Goal: Information Seeking & Learning: Learn about a topic

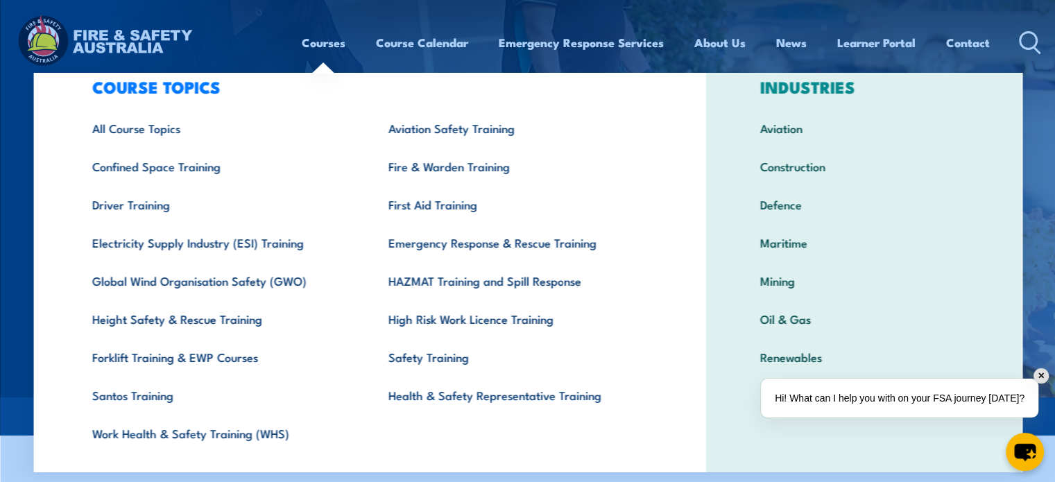
scroll to position [72, 0]
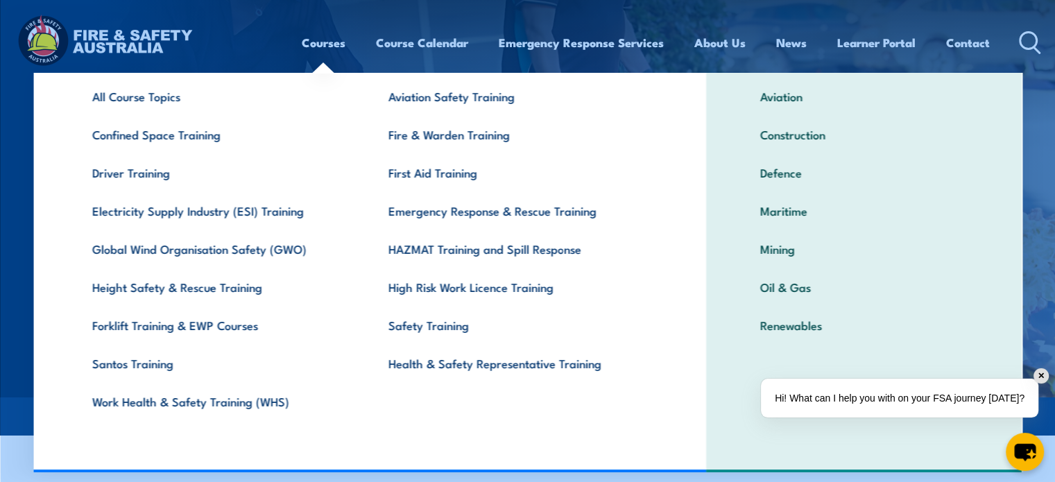
click at [97, 162] on link "Driver Training" at bounding box center [218, 172] width 296 height 38
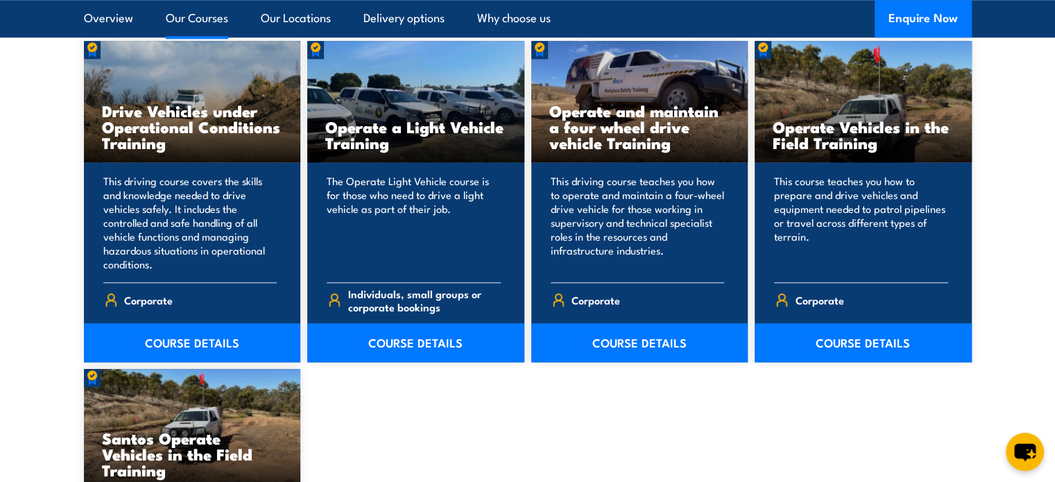
scroll to position [1156, 0]
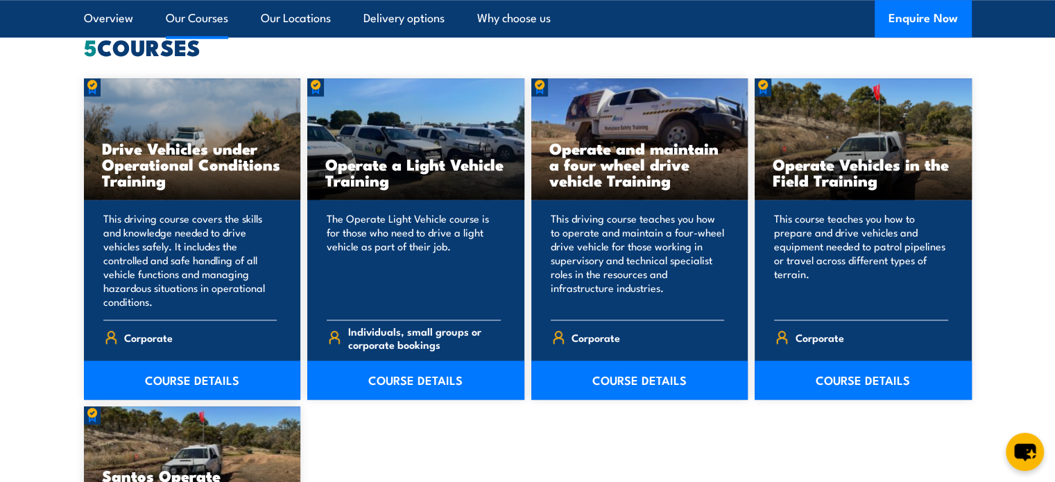
click at [591, 379] on link "COURSE DETAILS" at bounding box center [639, 380] width 217 height 39
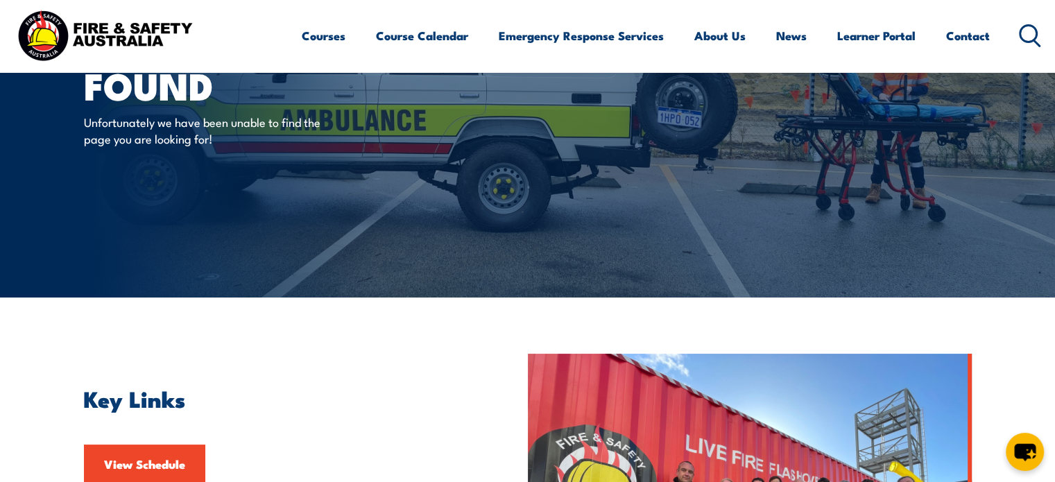
scroll to position [231, 0]
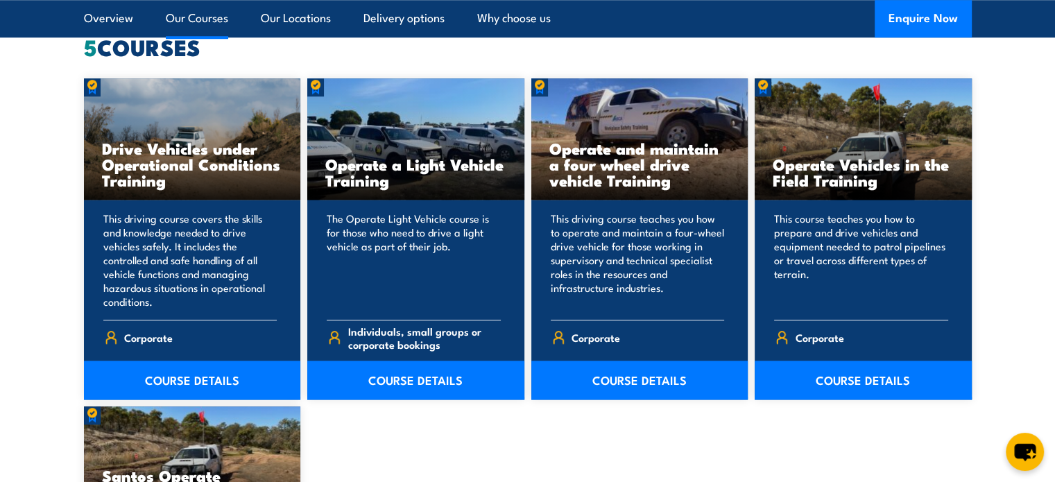
click at [825, 384] on link "COURSE DETAILS" at bounding box center [863, 380] width 217 height 39
click at [400, 379] on link "COURSE DETAILS" at bounding box center [415, 380] width 217 height 39
click at [166, 377] on link "COURSE DETAILS" at bounding box center [192, 380] width 217 height 39
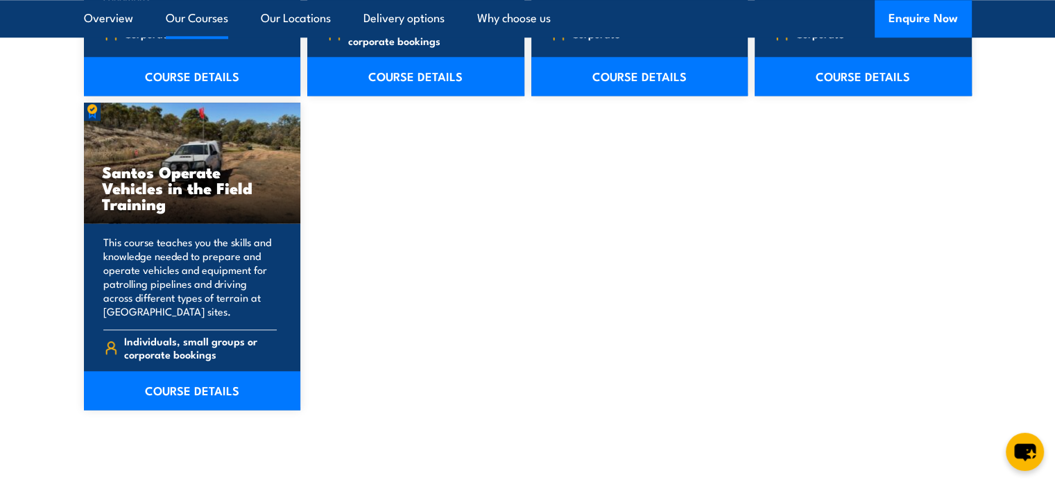
scroll to position [1503, 0]
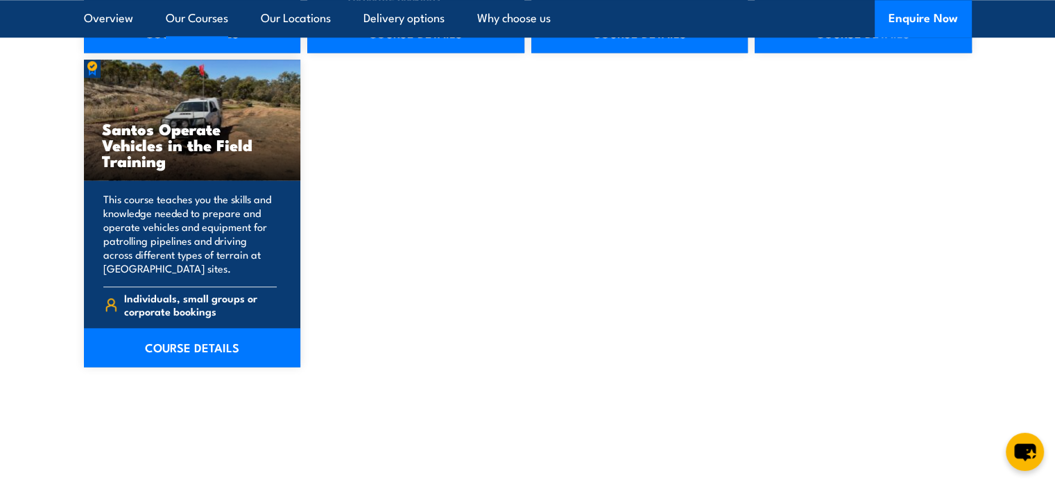
click at [206, 352] on link "COURSE DETAILS" at bounding box center [192, 347] width 217 height 39
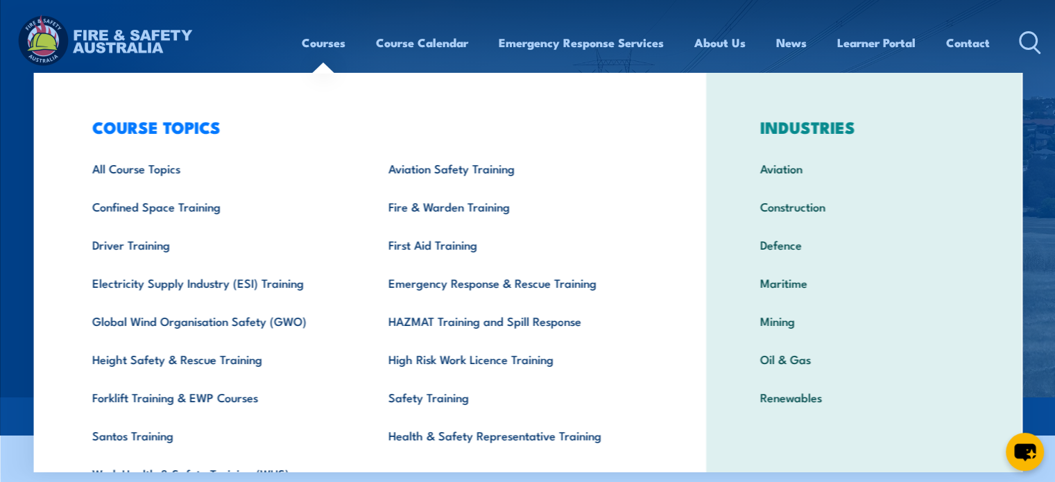
click at [452, 243] on link "First Aid Training" at bounding box center [514, 244] width 296 height 38
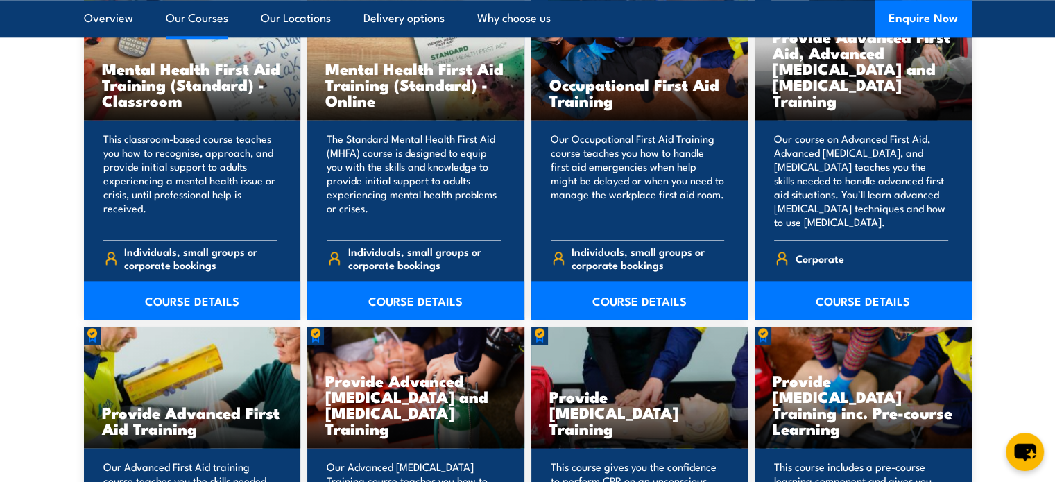
scroll to position [1387, 0]
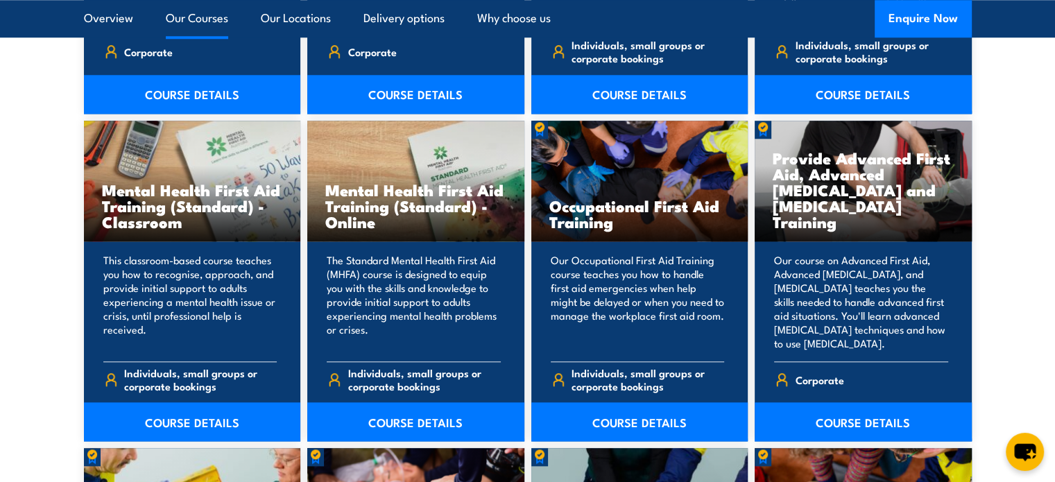
click at [883, 422] on link "COURSE DETAILS" at bounding box center [863, 421] width 217 height 39
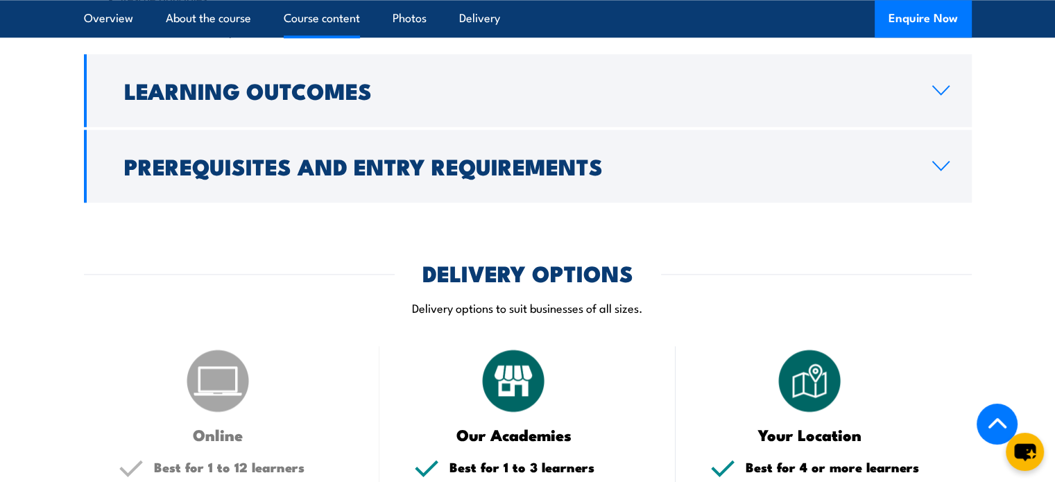
click at [379, 173] on h2 "Prerequisites and Entry Requirements" at bounding box center [517, 165] width 786 height 19
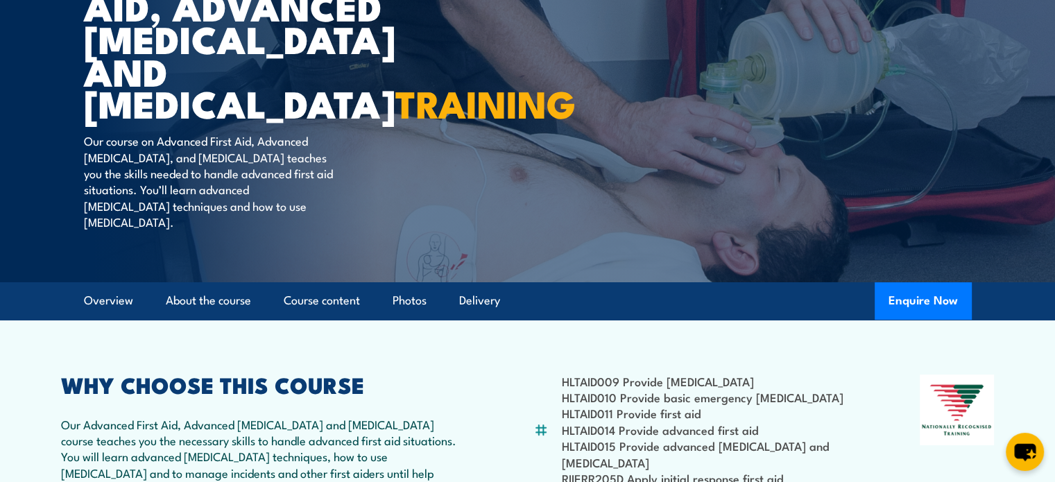
scroll to position [189, 0]
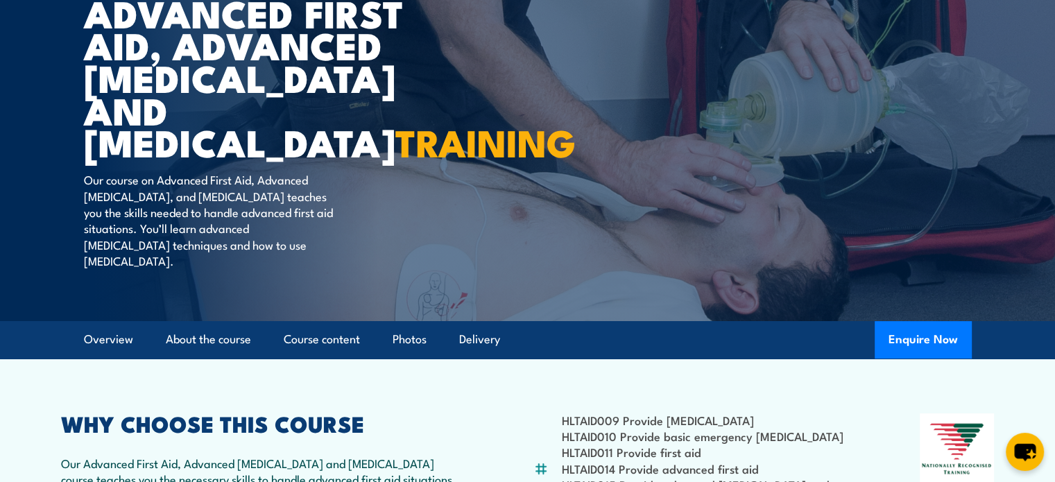
click at [103, 358] on link "Overview" at bounding box center [108, 339] width 49 height 37
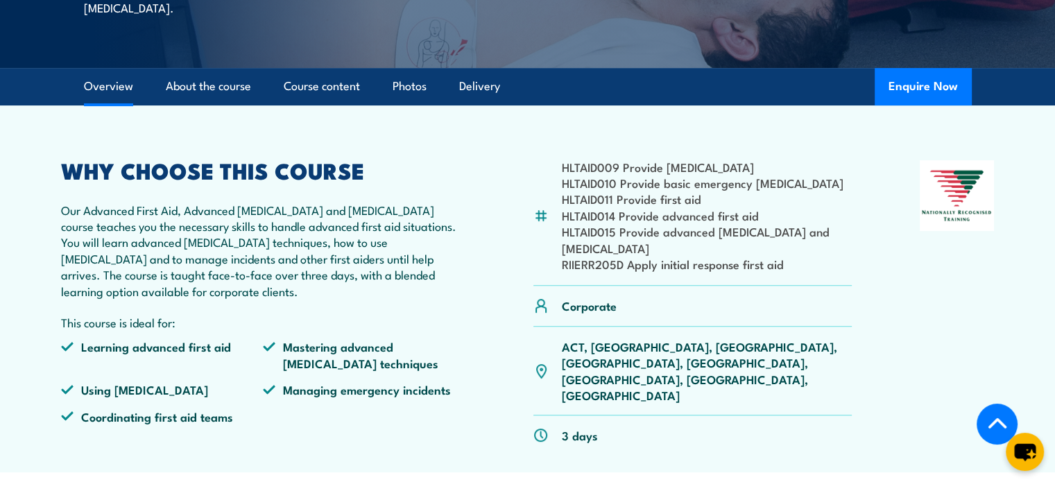
click at [206, 278] on p "Our Advanced First Aid, Advanced [MEDICAL_DATA] and [MEDICAL_DATA] course teach…" at bounding box center [263, 250] width 405 height 97
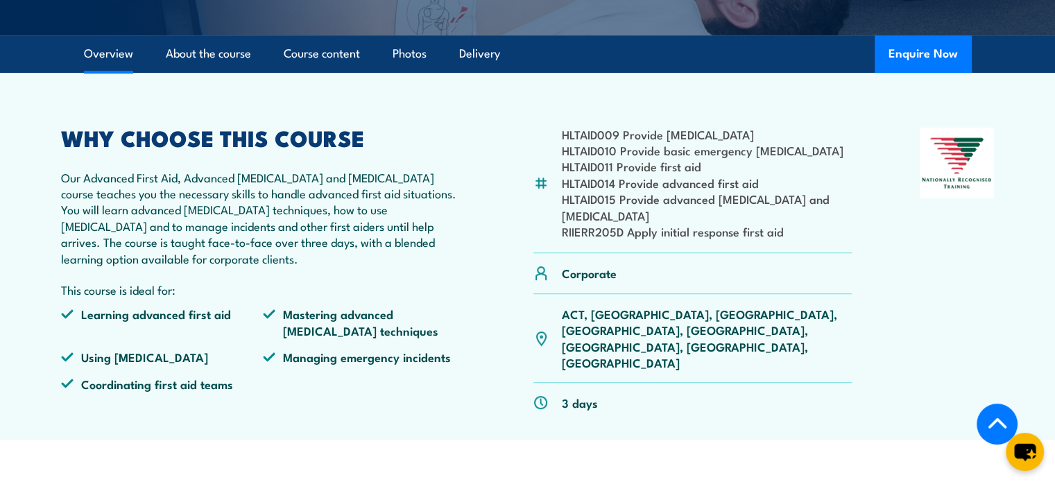
scroll to position [477, 0]
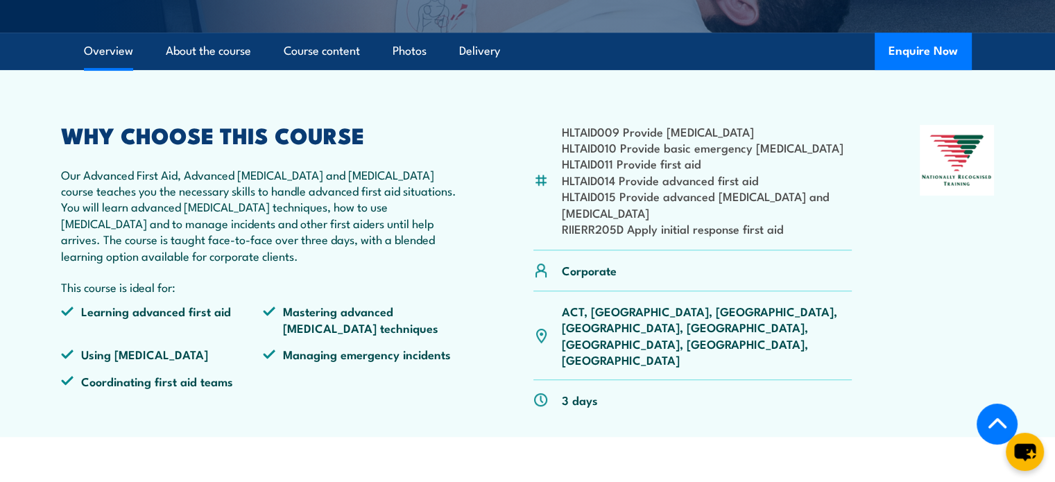
click at [207, 61] on link "About the course" at bounding box center [208, 51] width 85 height 37
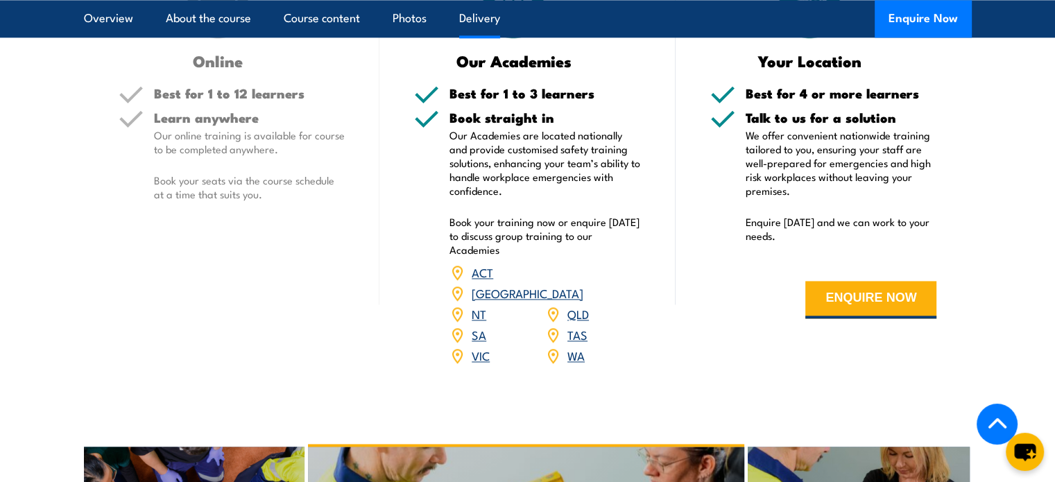
scroll to position [1924, 0]
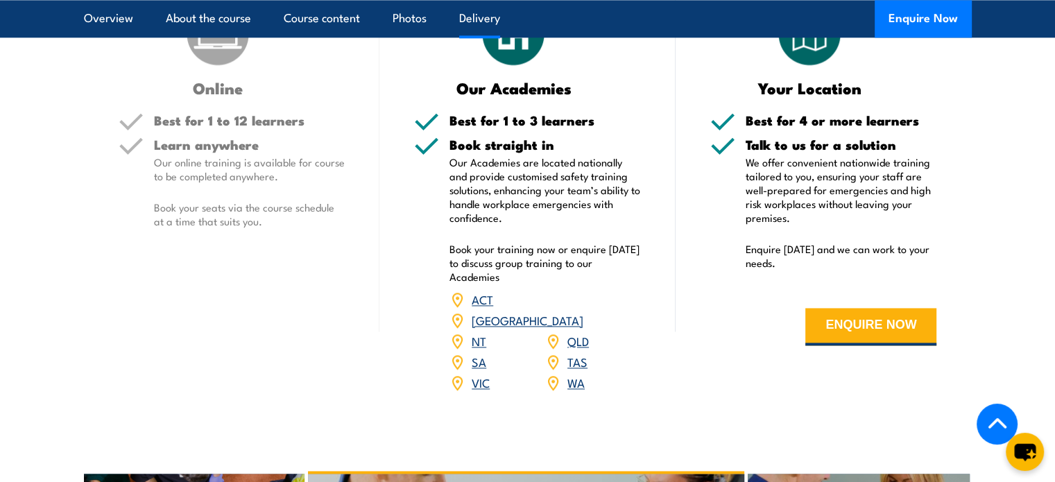
click at [580, 332] on link "QLD" at bounding box center [578, 340] width 22 height 17
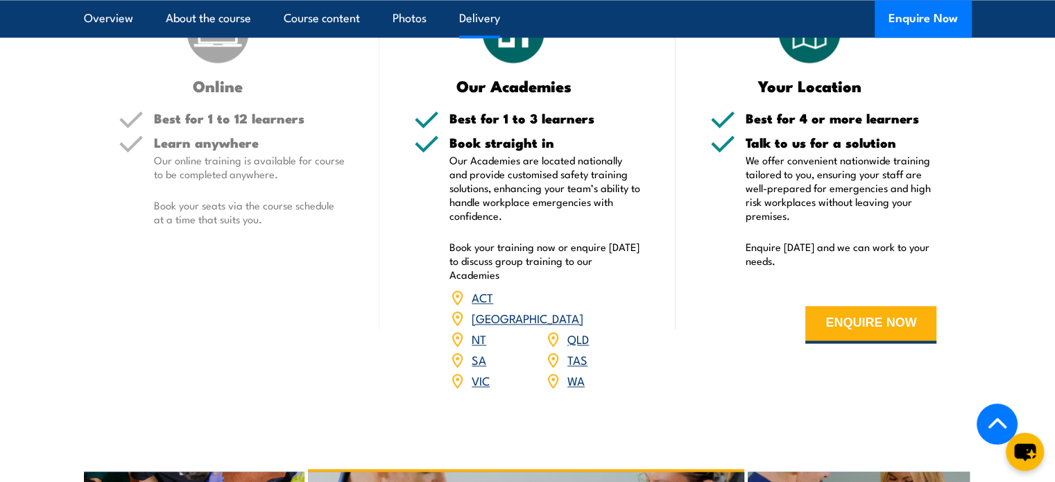
scroll to position [1965, 0]
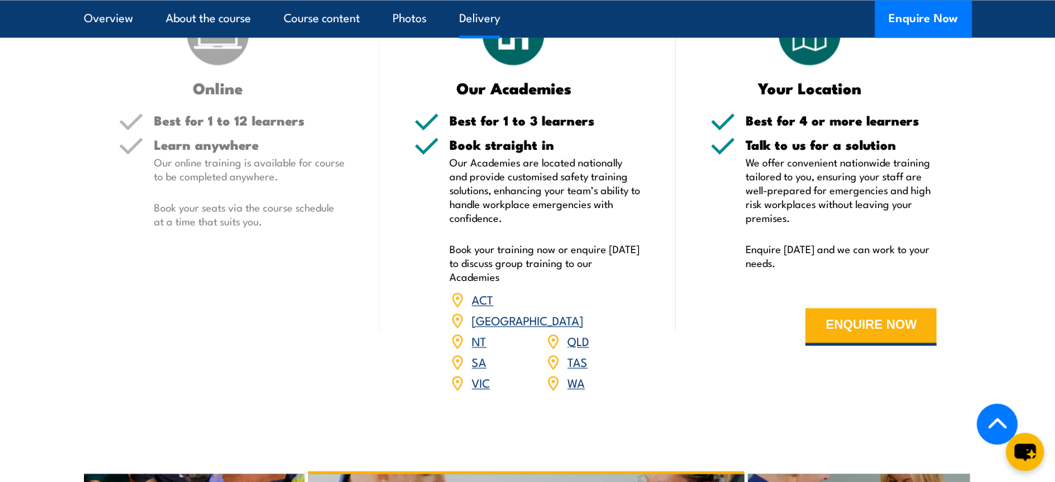
click at [579, 332] on link "QLD" at bounding box center [578, 340] width 22 height 17
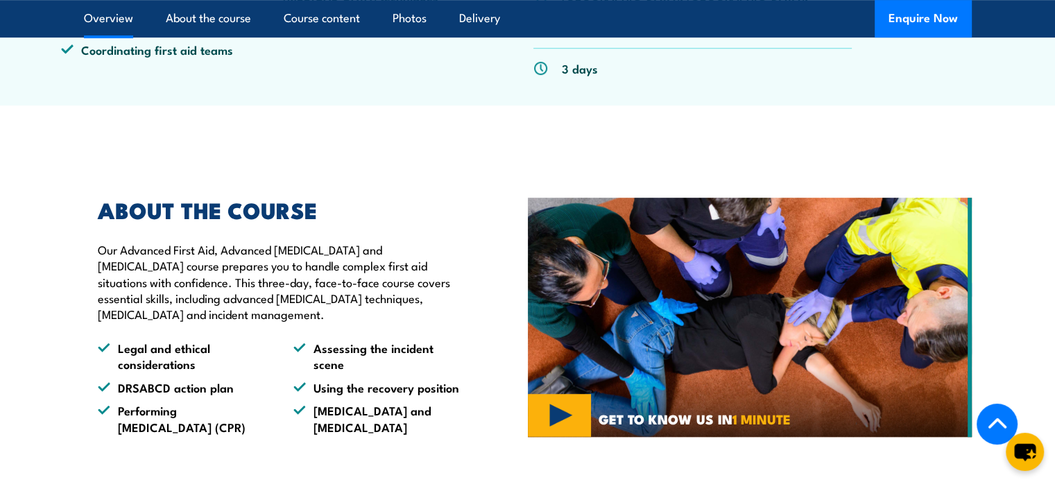
scroll to position [347, 0]
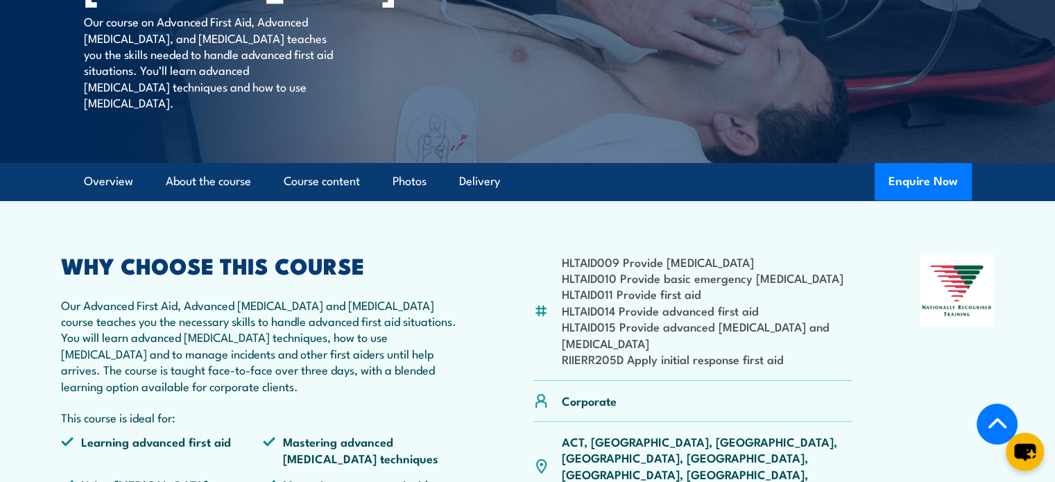
click at [106, 200] on link "Overview" at bounding box center [108, 181] width 49 height 37
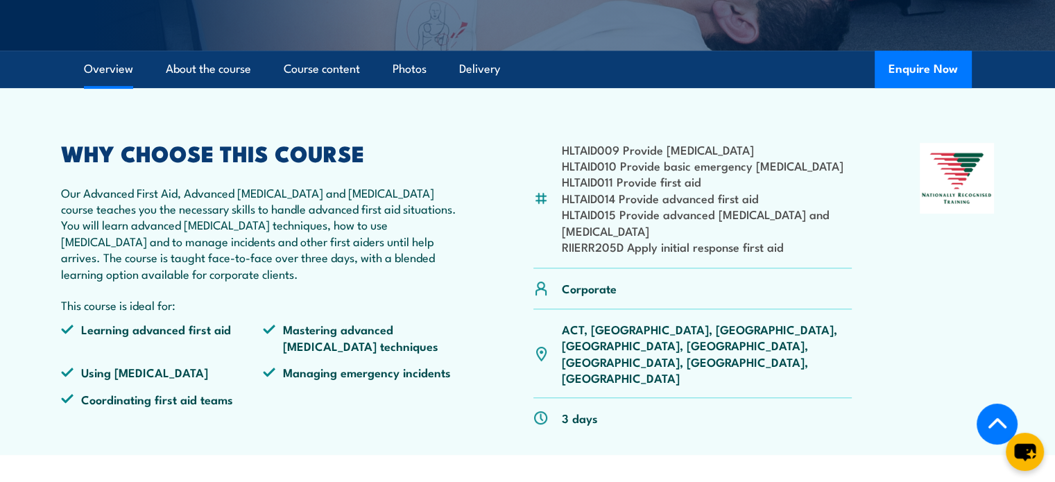
scroll to position [477, 0]
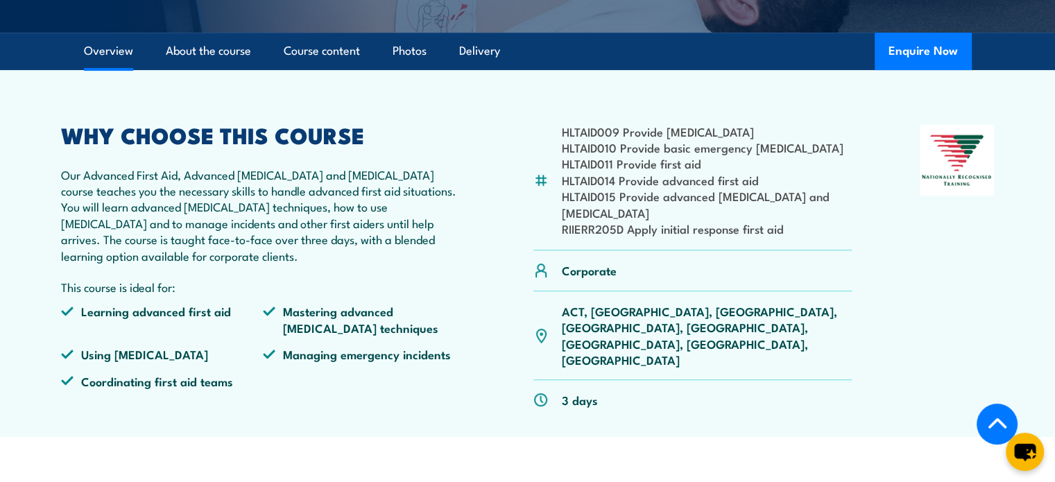
click at [217, 69] on link "About the course" at bounding box center [208, 51] width 85 height 37
